Goal: Check status: Check status

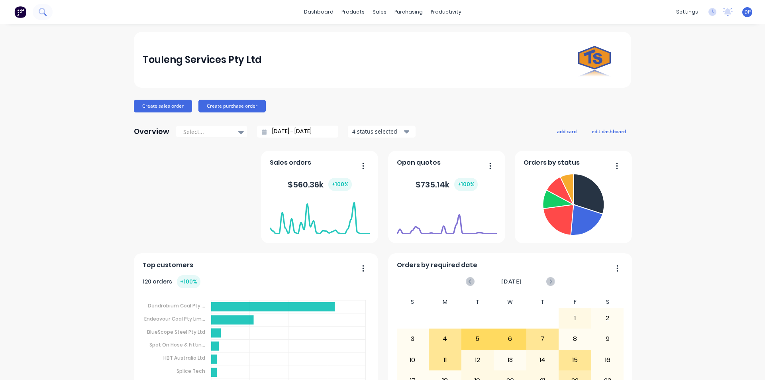
click at [41, 14] on icon at bounding box center [42, 11] width 6 height 6
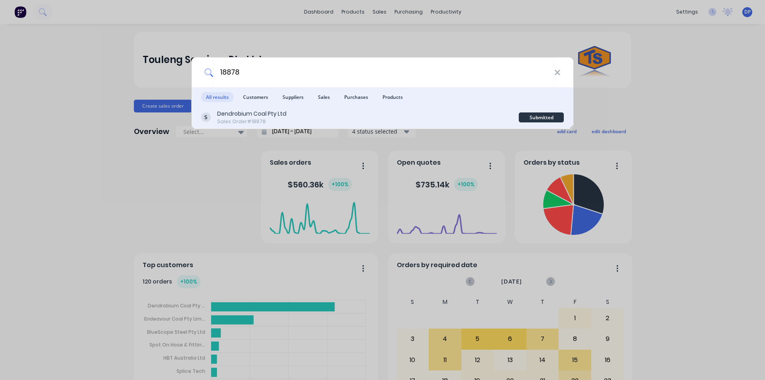
type input "18878"
click at [289, 114] on div "Dendrobium Coal Pty Ltd Sales Order #18878" at bounding box center [360, 118] width 318 height 16
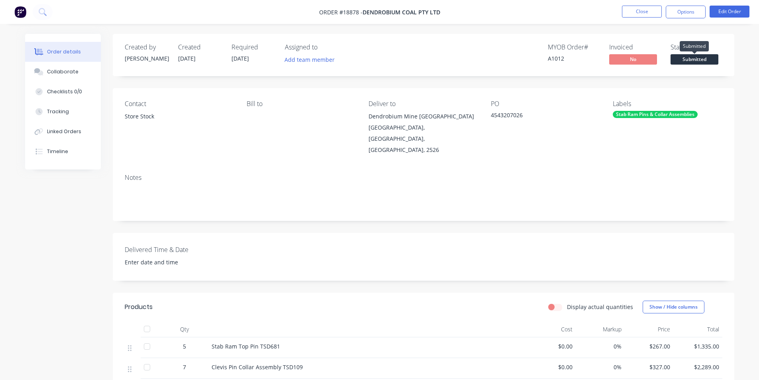
click at [709, 60] on span "Submitted" at bounding box center [695, 59] width 48 height 10
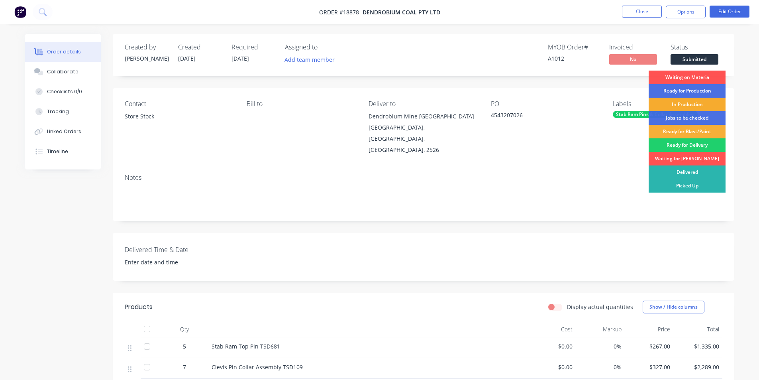
click at [690, 106] on div "In Production" at bounding box center [687, 105] width 77 height 14
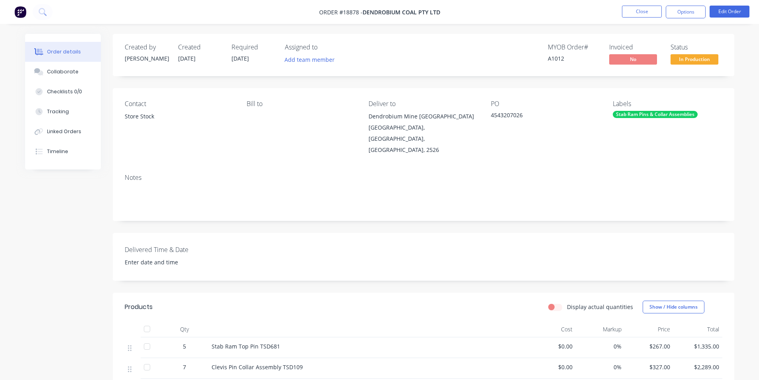
click at [644, 112] on div "Stab Ram Pins & Collar Assemblies" at bounding box center [655, 114] width 85 height 7
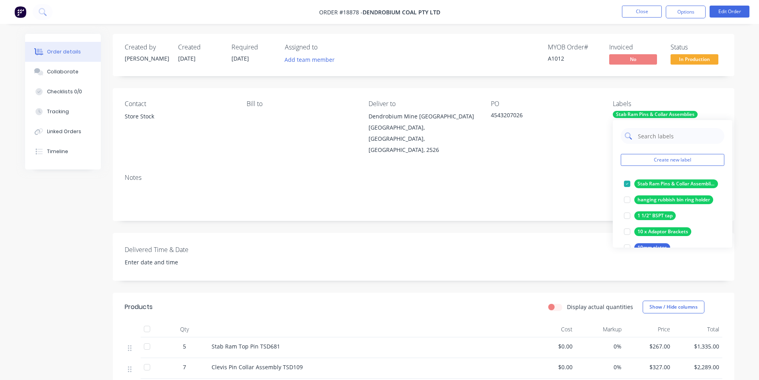
click at [643, 137] on input "text" at bounding box center [678, 136] width 83 height 16
type input "zak"
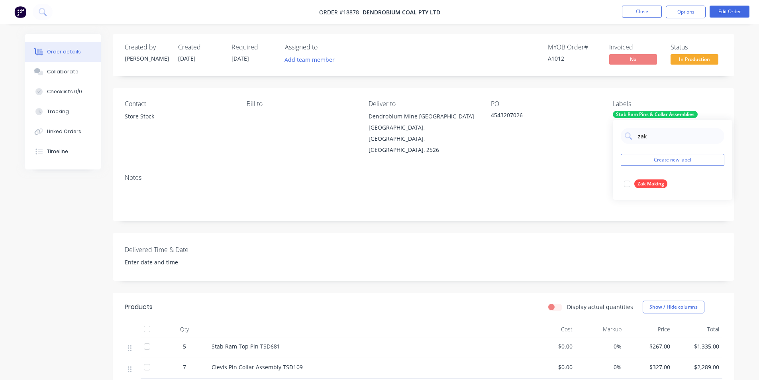
click at [626, 183] on div at bounding box center [627, 184] width 16 height 16
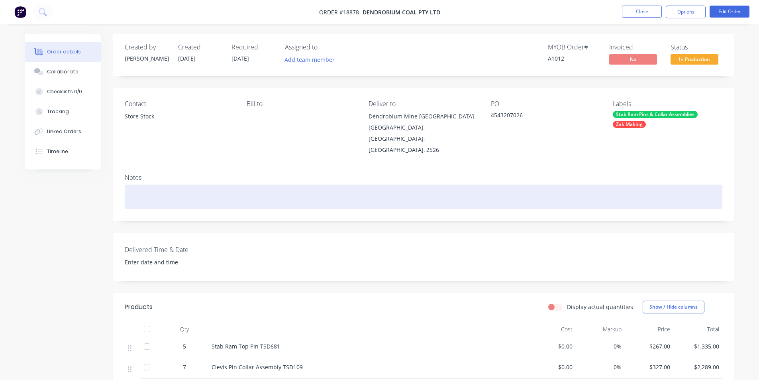
click at [520, 199] on div at bounding box center [424, 197] width 598 height 24
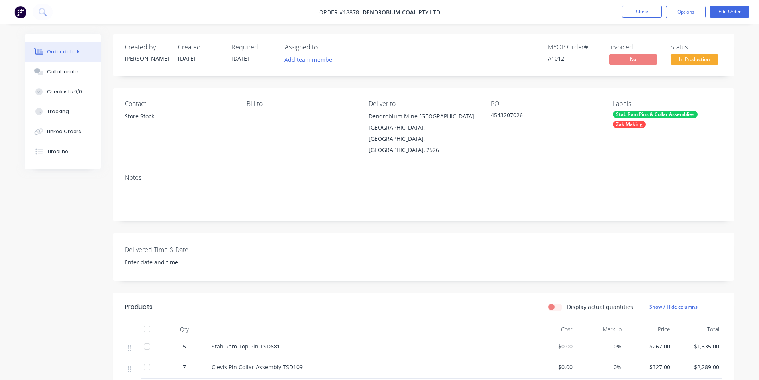
click at [21, 8] on img at bounding box center [20, 12] width 12 height 12
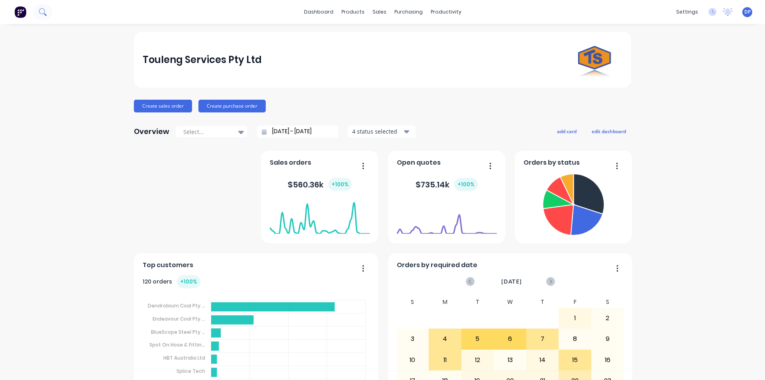
click at [49, 14] on button at bounding box center [43, 12] width 20 height 16
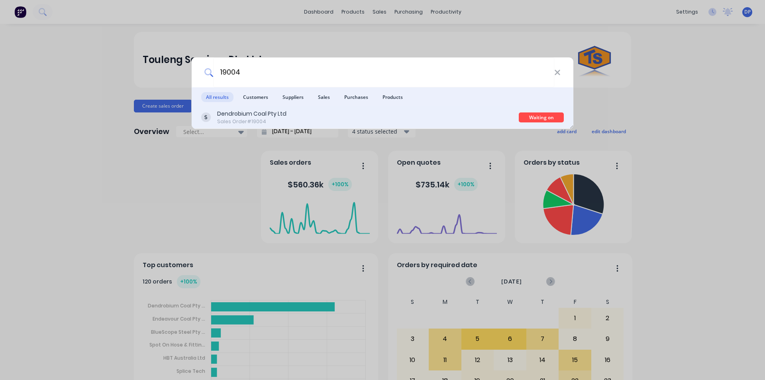
type input "19004"
click at [300, 113] on div "Dendrobium Coal Pty Ltd Sales Order #19004" at bounding box center [360, 118] width 318 height 16
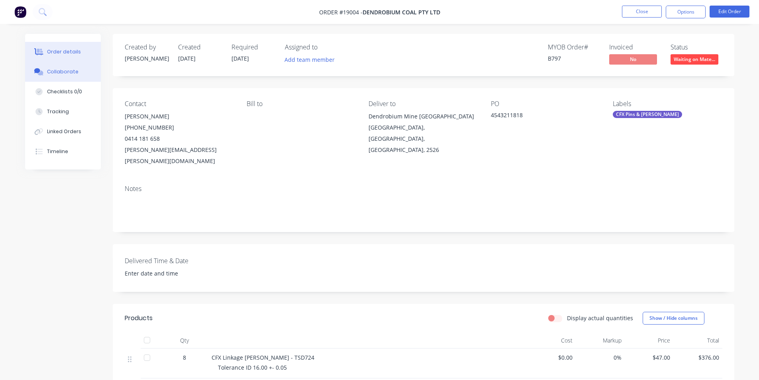
click at [61, 81] on button "Collaborate" at bounding box center [63, 72] width 76 height 20
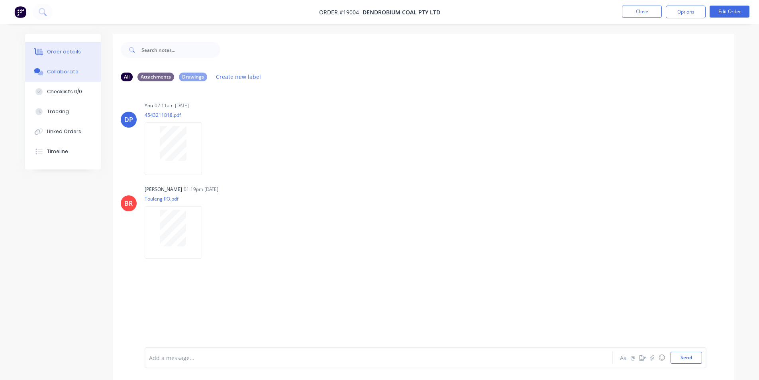
click at [57, 50] on div "Order details" at bounding box center [64, 51] width 34 height 7
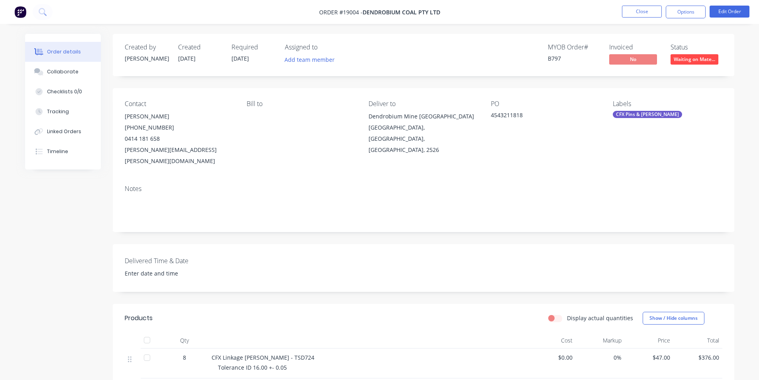
click at [18, 12] on img at bounding box center [20, 12] width 12 height 12
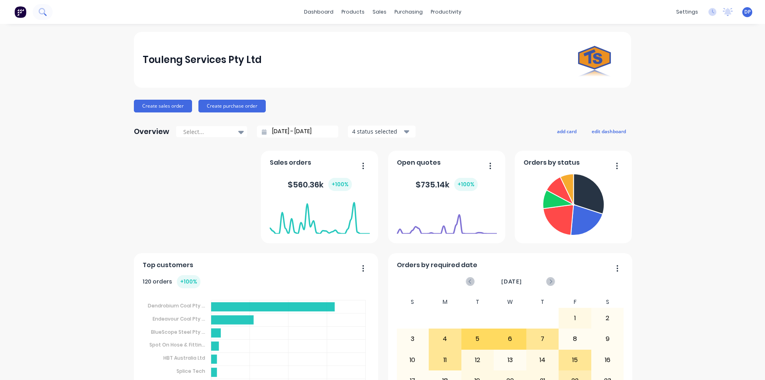
click at [43, 11] on icon at bounding box center [43, 12] width 8 height 8
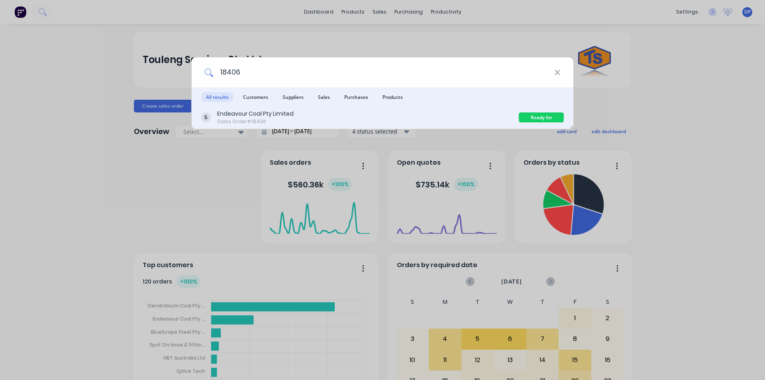
type input "18406"
click at [325, 124] on div "Endeavour Coal Pty Limited Sales Order #18406" at bounding box center [360, 118] width 318 height 16
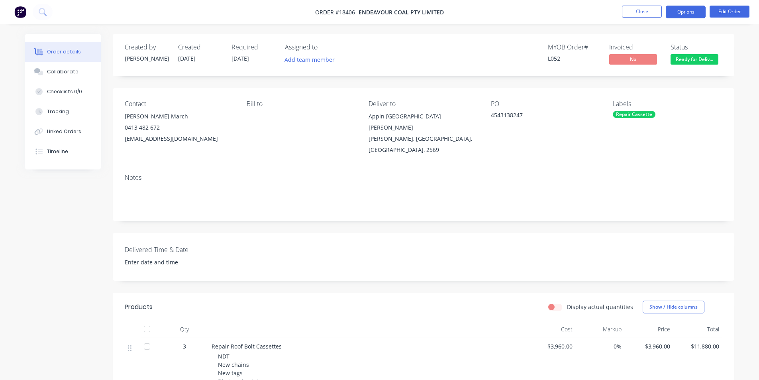
click at [690, 11] on button "Options" at bounding box center [686, 12] width 40 height 13
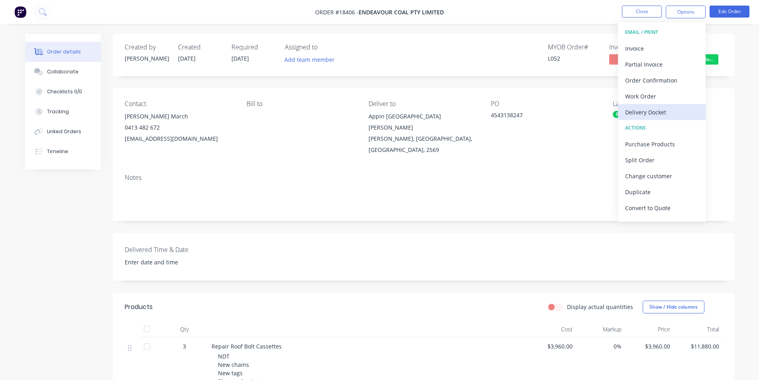
click at [664, 110] on div "Delivery Docket" at bounding box center [661, 112] width 73 height 12
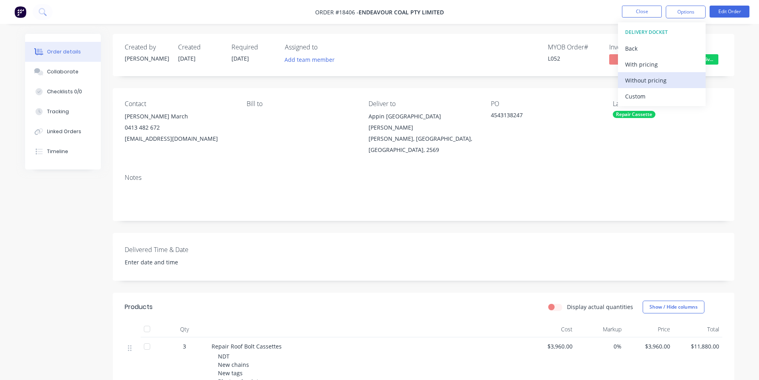
click at [652, 84] on div "Without pricing" at bounding box center [661, 81] width 73 height 12
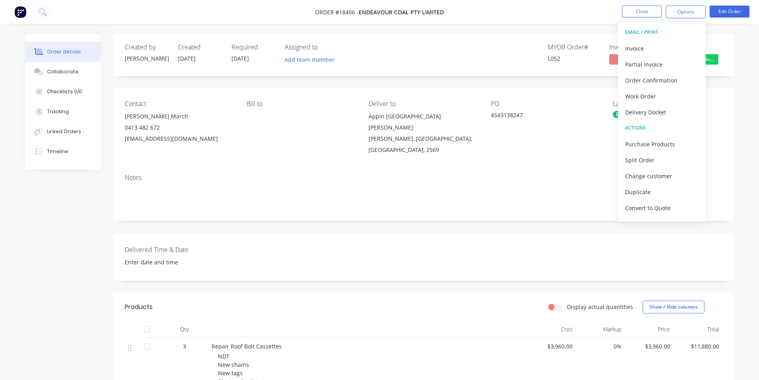
click at [20, 11] on img at bounding box center [20, 12] width 12 height 12
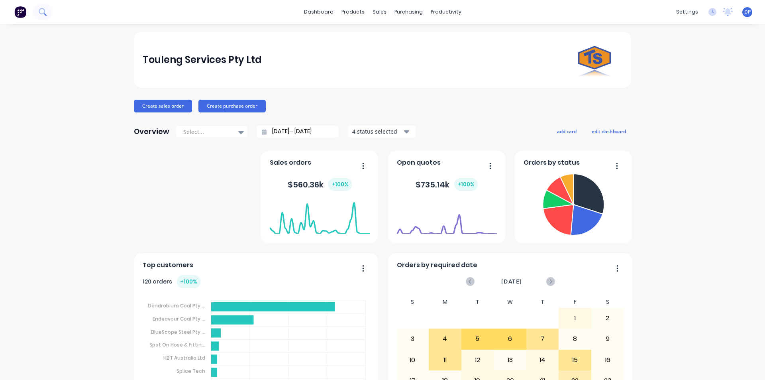
click at [44, 10] on icon at bounding box center [43, 12] width 8 height 8
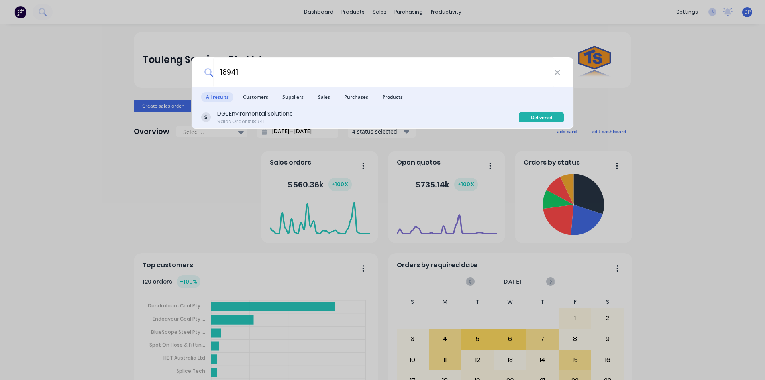
type input "18941"
click at [303, 118] on div "DGL Enviromental Solutions Sales Order #18941" at bounding box center [360, 118] width 318 height 16
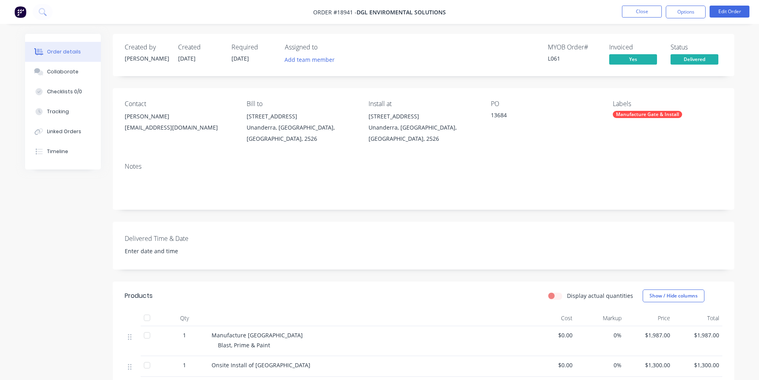
click at [26, 14] on img at bounding box center [20, 12] width 12 height 12
